Goal: Task Accomplishment & Management: Use online tool/utility

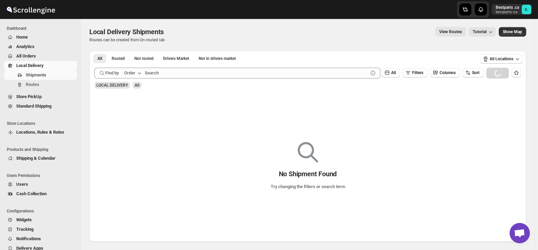
scroll to position [874, 0]
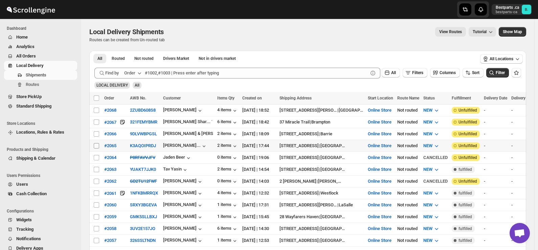
click at [95, 143] on input "Select shipment" at bounding box center [96, 145] width 5 height 5
checkbox input "true"
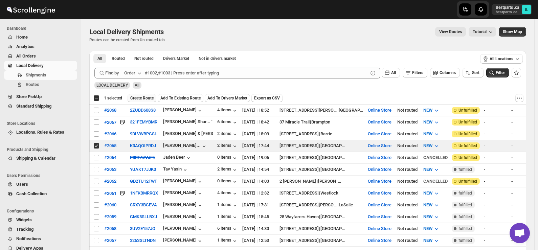
click at [138, 97] on span "Create Route" at bounding box center [141, 97] width 23 height 5
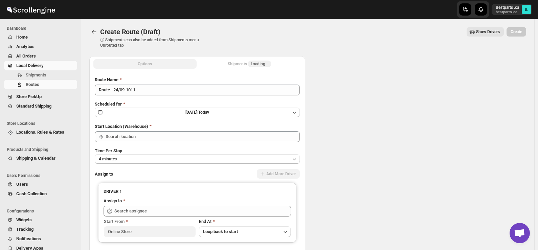
type input "Online Store"
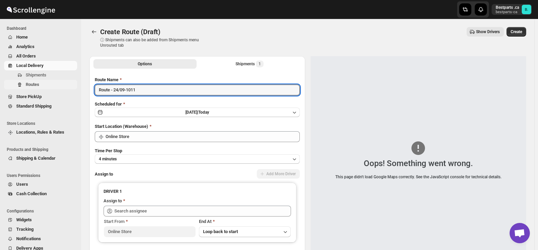
drag, startPoint x: 167, startPoint y: 88, endPoint x: 41, endPoint y: 83, distance: 126.3
click at [41, 83] on div "Skip to content Bestparts .ca bestparts-ca B. Dashboard Home Analytics All Orde…" at bounding box center [269, 160] width 538 height 320
paste input "#2065 Incomplete Caution"
type input "#2065 Incomplete Caution"
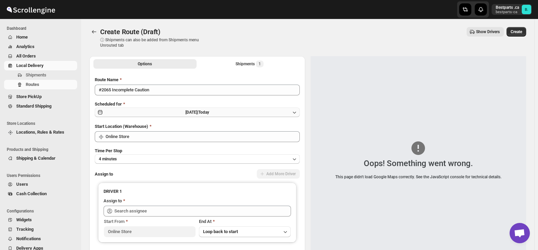
click at [198, 112] on span "[DATE] |" at bounding box center [191, 112] width 13 height 5
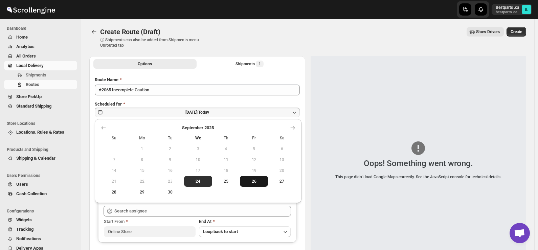
click at [251, 180] on span "26" at bounding box center [254, 181] width 23 height 5
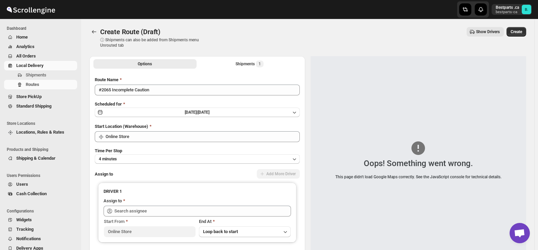
click at [268, 37] on div "Create Route (Draft) ⓘ Shipments can also be added from Shipments menu Unrouted…" at bounding box center [307, 37] width 437 height 21
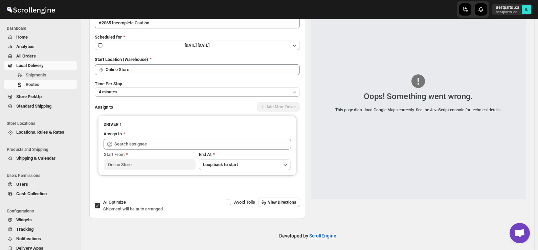
scroll to position [68, 0]
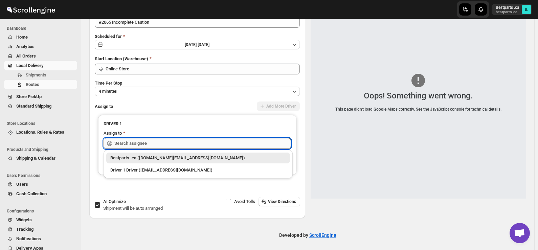
click at [160, 138] on input "text" at bounding box center [202, 143] width 177 height 11
click at [145, 156] on div "Bestparts .ca ([DOMAIN_NAME][EMAIL_ADDRESS][DOMAIN_NAME])" at bounding box center [198, 158] width 176 height 7
type input "Bestparts .ca ([DOMAIN_NAME][EMAIL_ADDRESS][DOMAIN_NAME])"
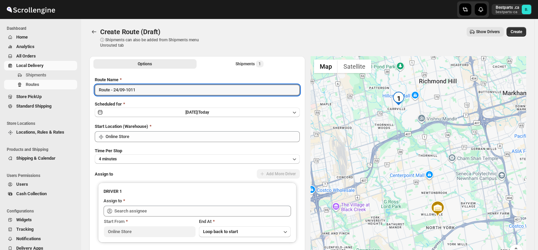
drag, startPoint x: 100, startPoint y: 90, endPoint x: 61, endPoint y: 90, distance: 38.9
click at [61, 90] on div "Skip to content Bestparts .ca bestparts-ca B. Dashboard Home Analytics All Orde…" at bounding box center [269, 160] width 538 height 320
paste input "#2065 Incomplete Caution"
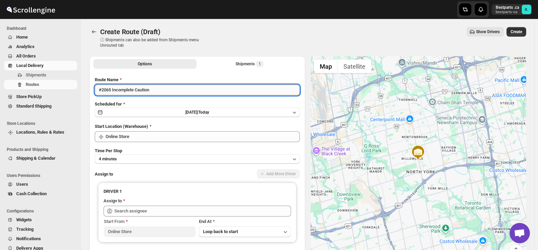
drag, startPoint x: 111, startPoint y: 88, endPoint x: 239, endPoint y: 91, distance: 127.9
click at [239, 91] on input "#2065 Incomplete Caution" at bounding box center [197, 90] width 205 height 11
drag, startPoint x: 123, startPoint y: 93, endPoint x: 62, endPoint y: 93, distance: 61.2
click at [62, 93] on div "Skip to content Bestparts .ca bestparts-ca B. Dashboard Home Analytics All Orde…" at bounding box center [269, 160] width 538 height 320
type input "#2065"
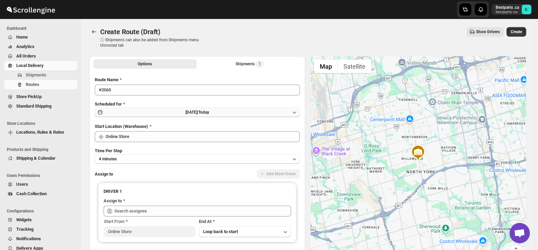
click at [190, 115] on button "[DATE] | [DATE]" at bounding box center [197, 112] width 205 height 9
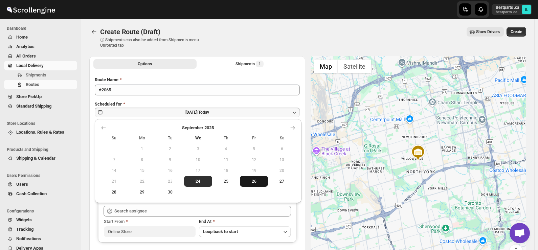
click at [254, 182] on span "26" at bounding box center [254, 181] width 23 height 5
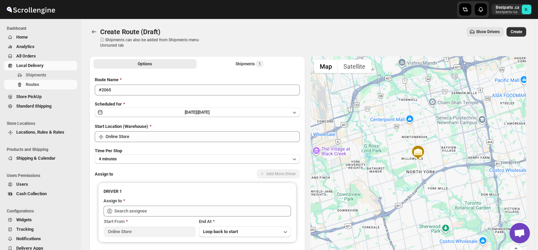
click at [250, 45] on div "Create Route (Draft) ⓘ Shipments can also be added from Shipments menu Unrouted…" at bounding box center [307, 37] width 437 height 21
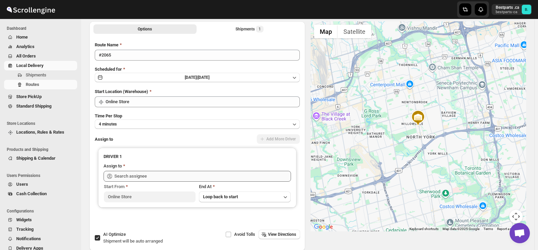
scroll to position [69, 0]
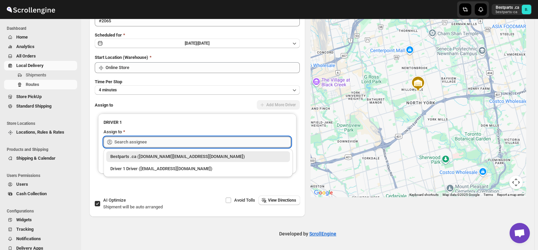
click at [162, 143] on input "text" at bounding box center [202, 142] width 177 height 11
click at [163, 155] on div "Bestparts .ca ([DOMAIN_NAME][EMAIL_ADDRESS][DOMAIN_NAME])" at bounding box center [198, 156] width 176 height 7
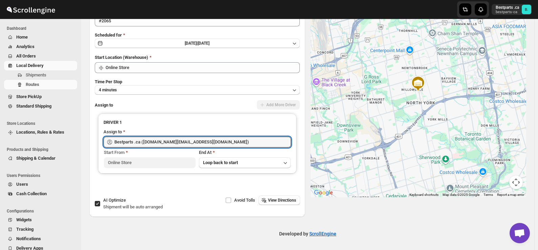
type input "Bestparts .ca ([DOMAIN_NAME][EMAIL_ADDRESS][DOMAIN_NAME])"
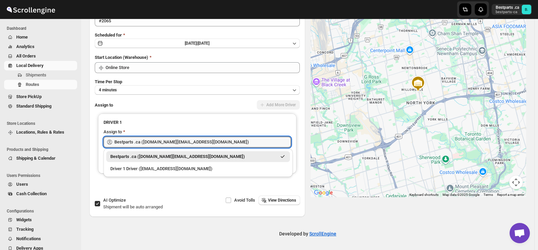
click at [173, 158] on div "Bestparts .ca ([DOMAIN_NAME][EMAIL_ADDRESS][DOMAIN_NAME])" at bounding box center [193, 156] width 166 height 7
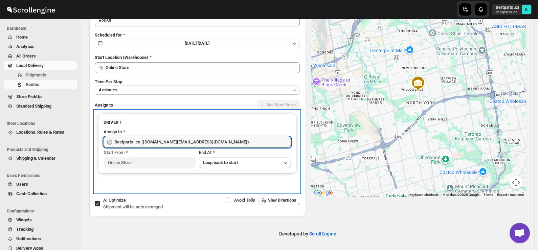
click at [197, 120] on h3 "DRIVER 1" at bounding box center [197, 122] width 187 height 7
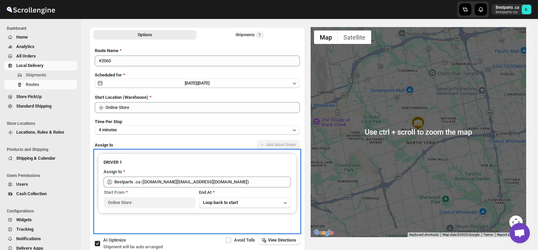
scroll to position [0, 0]
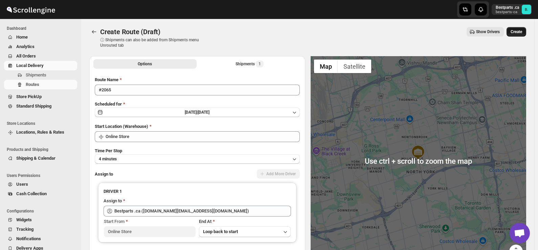
click at [522, 32] on span "Create" at bounding box center [517, 31] width 12 height 5
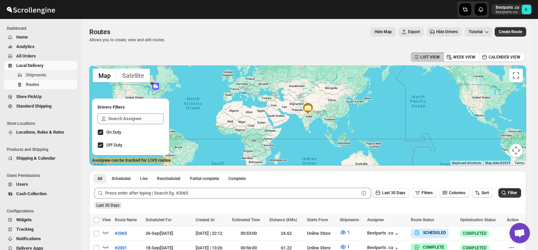
click at [34, 75] on span "Shipments" at bounding box center [36, 74] width 21 height 5
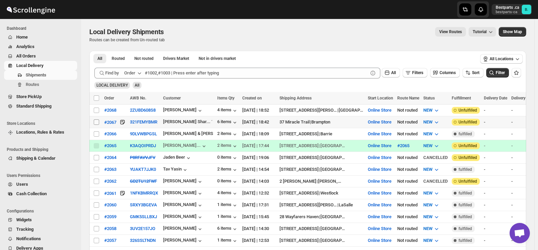
click at [96, 120] on input "Select shipment" at bounding box center [96, 121] width 5 height 5
checkbox input "true"
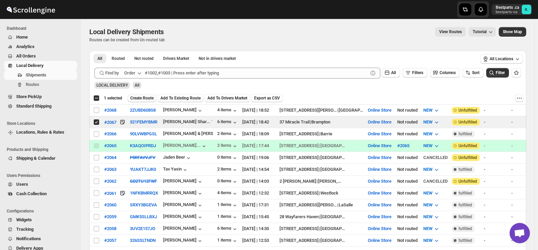
click at [143, 97] on span "Create Route" at bounding box center [141, 97] width 23 height 5
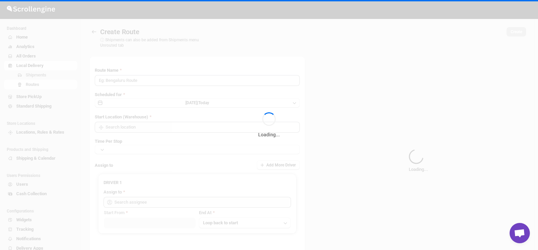
type input "Route - 24/09-1025"
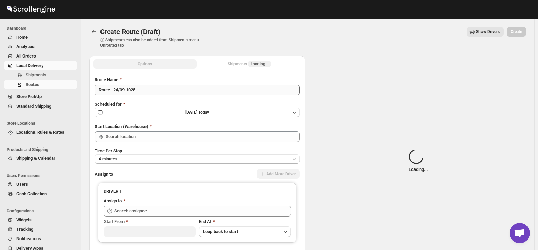
type input "Online Store"
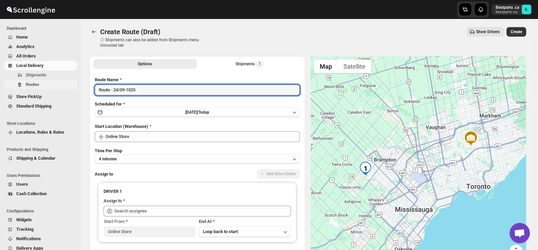
drag, startPoint x: 84, startPoint y: 85, endPoint x: 56, endPoint y: 85, distance: 27.1
click at [56, 85] on div "Skip to content Bestparts .ca bestparts-ca B. Dashboard Home Analytics All Orde…" at bounding box center [269, 160] width 538 height 320
paste input "#2067"
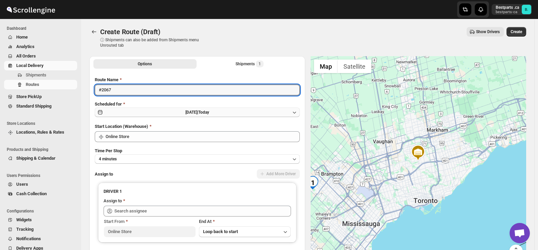
type input "#2067"
click at [185, 111] on span "[DATE] |" at bounding box center [191, 112] width 13 height 5
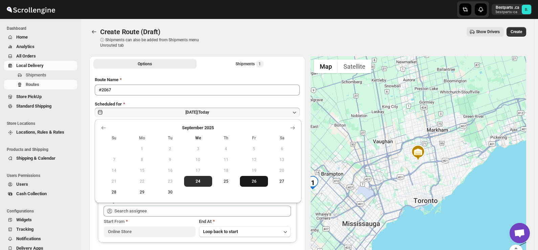
click at [256, 180] on span "26" at bounding box center [254, 181] width 23 height 5
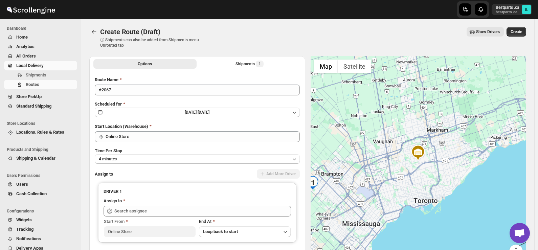
click at [278, 30] on div "Show Drivers" at bounding box center [358, 31] width 292 height 9
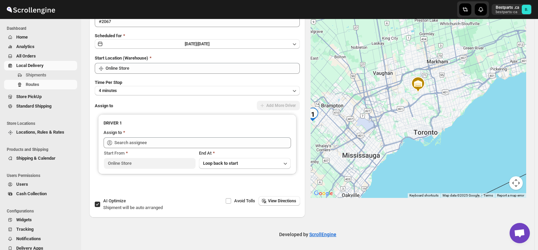
scroll to position [69, 0]
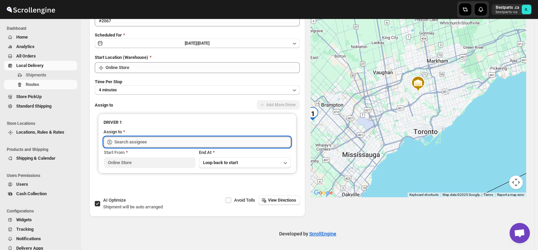
click at [186, 143] on input "text" at bounding box center [202, 142] width 177 height 11
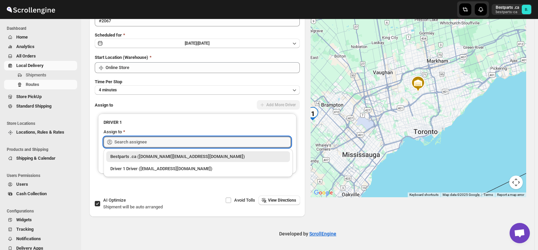
click at [144, 156] on div "Bestparts .ca ([DOMAIN_NAME][EMAIL_ADDRESS][DOMAIN_NAME])" at bounding box center [198, 156] width 176 height 7
type input "Bestparts .ca ([DOMAIN_NAME][EMAIL_ADDRESS][DOMAIN_NAME])"
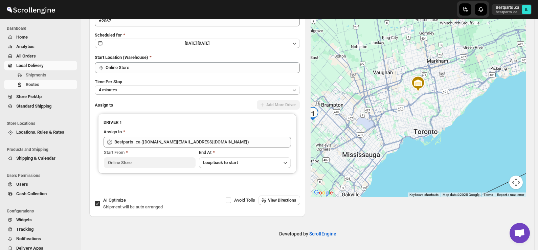
click at [183, 194] on div "Route Name #2067 Scheduled for Fri Sep 26 2025 | Friday Start Location (Warehou…" at bounding box center [197, 99] width 216 height 194
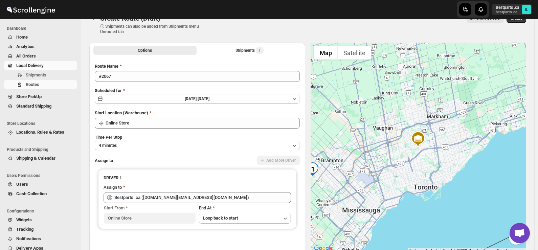
scroll to position [1, 0]
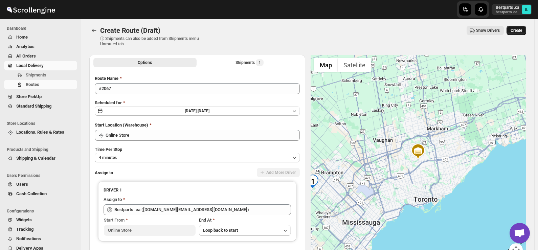
click at [519, 30] on span "Create" at bounding box center [517, 30] width 12 height 5
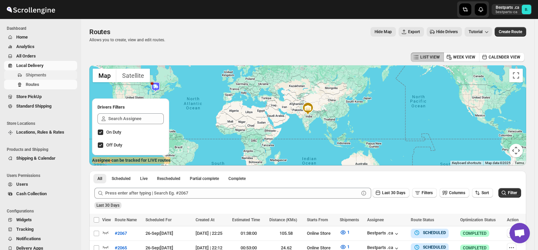
click at [36, 73] on span "Shipments" at bounding box center [36, 74] width 21 height 5
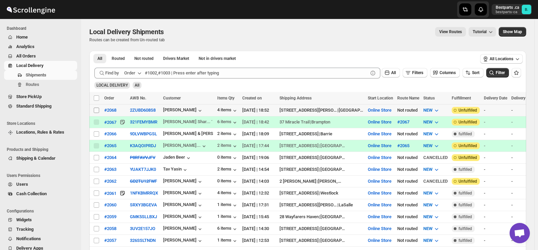
click at [97, 111] on input "Select shipment" at bounding box center [96, 110] width 5 height 5
checkbox input "true"
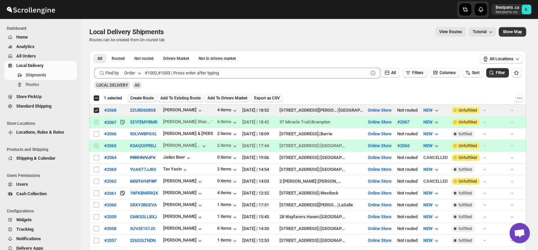
click at [149, 98] on span "Create Route" at bounding box center [141, 97] width 23 height 5
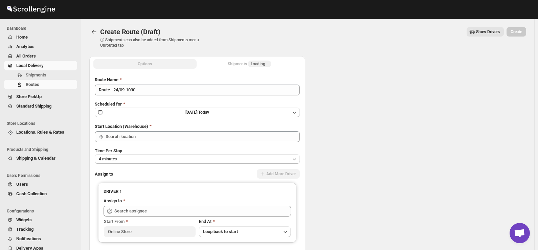
type input "Online Store"
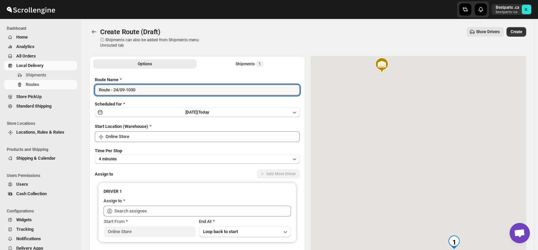
drag, startPoint x: 143, startPoint y: 93, endPoint x: 53, endPoint y: 91, distance: 90.0
click at [53, 91] on div "Skip to content Bestparts .ca bestparts-ca B. Dashboard Home Analytics All Orde…" at bounding box center [269, 160] width 538 height 320
paste input "#2068"
type input "#2068"
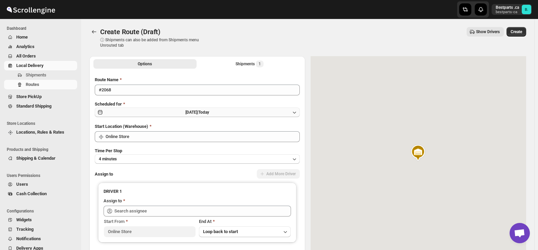
click at [198, 113] on span "[DATE] |" at bounding box center [191, 112] width 13 height 5
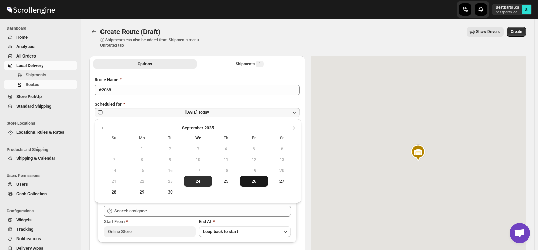
click at [253, 180] on span "26" at bounding box center [254, 181] width 23 height 5
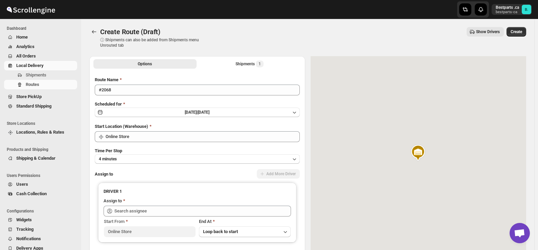
click at [235, 43] on div "Create Route (Draft) ⓘ Shipments can also be added from Shipments menu Unrouted…" at bounding box center [307, 37] width 437 height 21
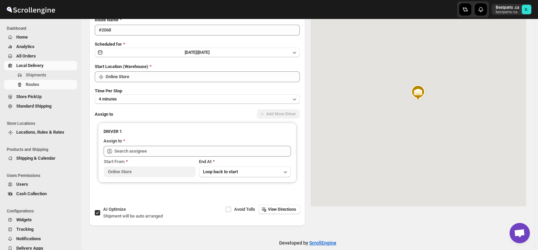
scroll to position [68, 0]
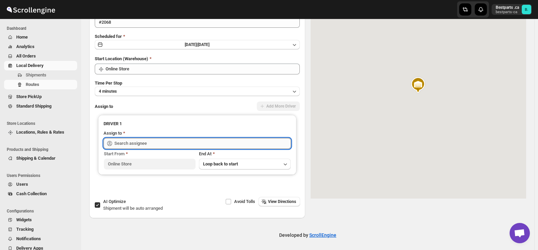
click at [141, 146] on input "text" at bounding box center [202, 143] width 177 height 11
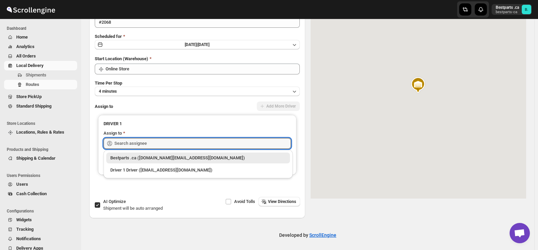
click at [137, 155] on div "Bestparts .ca ([DOMAIN_NAME][EMAIL_ADDRESS][DOMAIN_NAME])" at bounding box center [198, 158] width 176 height 7
type input "Bestparts .ca ([DOMAIN_NAME][EMAIL_ADDRESS][DOMAIN_NAME])"
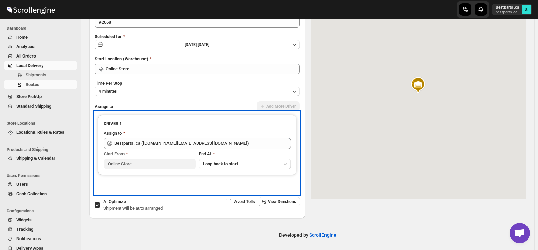
click at [166, 114] on div "DRIVER 1 Assign to Bestparts .ca (bestparts.ca@gmail.com) Start From Online Sto…" at bounding box center [197, 153] width 205 height 83
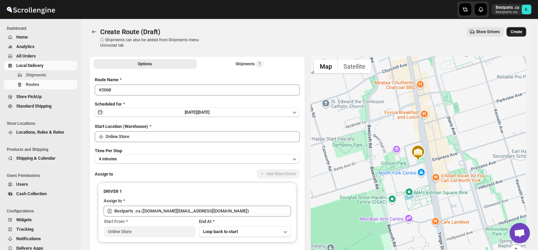
click at [516, 31] on span "Create" at bounding box center [517, 31] width 12 height 5
